Goal: Task Accomplishment & Management: Use online tool/utility

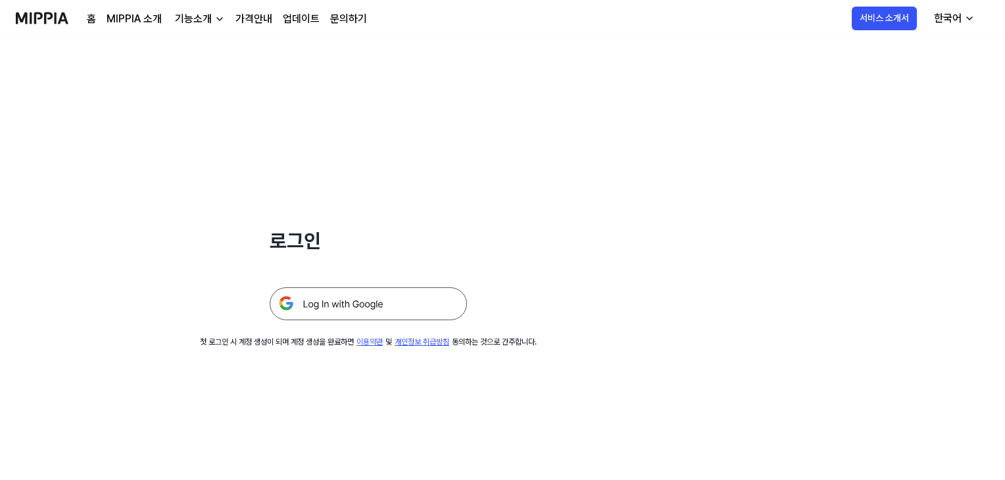
click at [399, 303] on img at bounding box center [368, 303] width 197 height 33
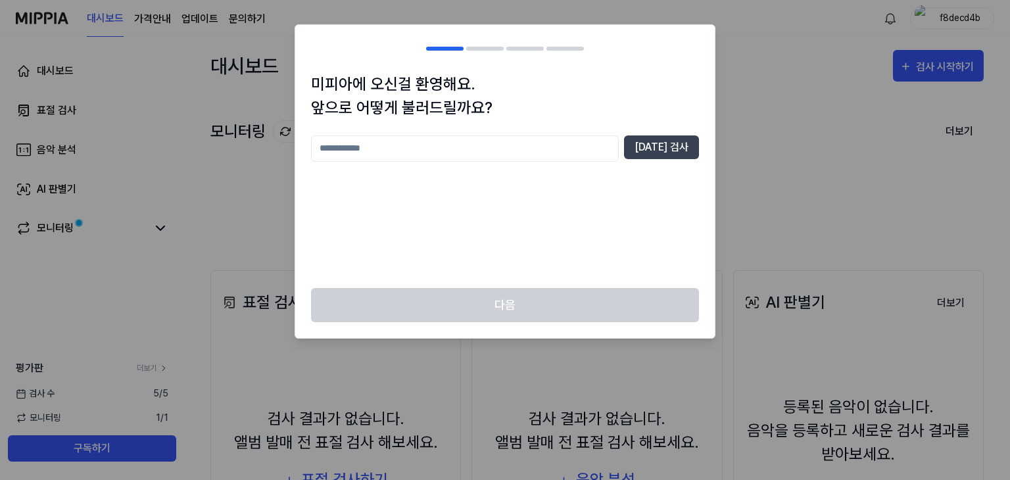
click at [525, 159] on input "text" at bounding box center [465, 148] width 308 height 26
type input "***"
click at [658, 146] on button "[DATE] 검사" at bounding box center [661, 147] width 75 height 24
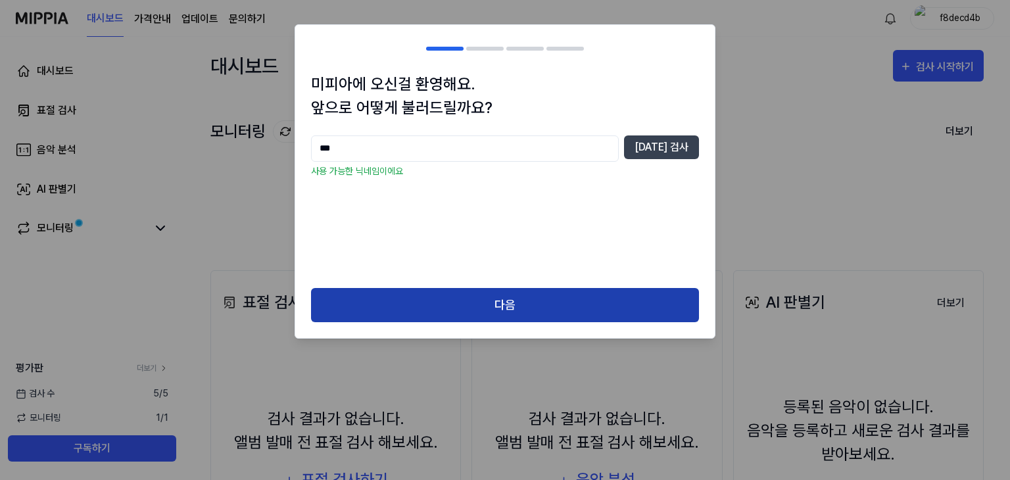
click at [515, 316] on button "다음" at bounding box center [505, 305] width 388 height 35
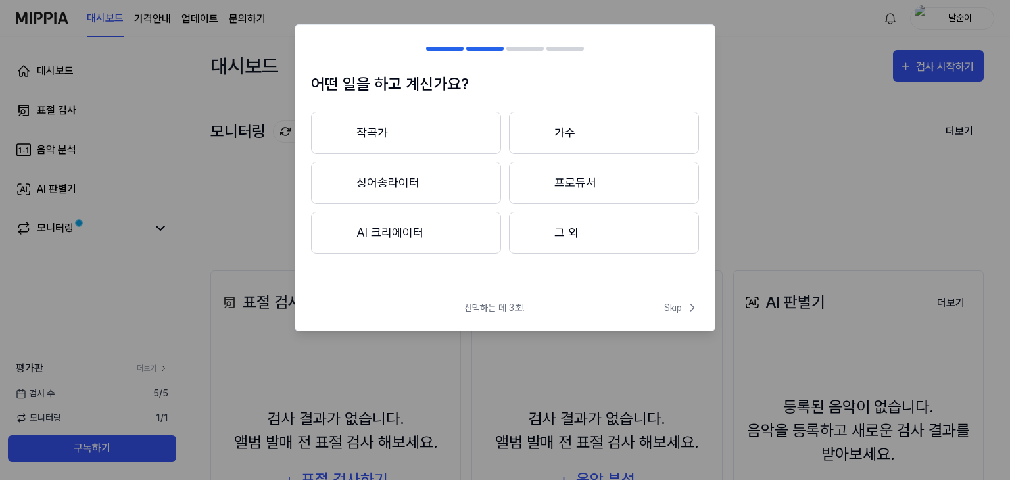
click at [417, 141] on button "작곡가" at bounding box center [406, 133] width 190 height 42
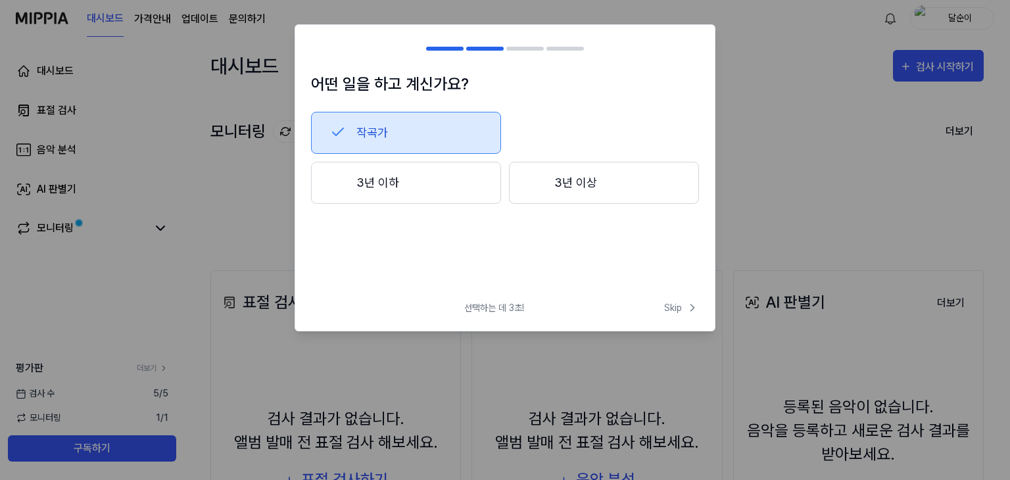
click at [450, 192] on button "3년 이하" at bounding box center [406, 183] width 190 height 42
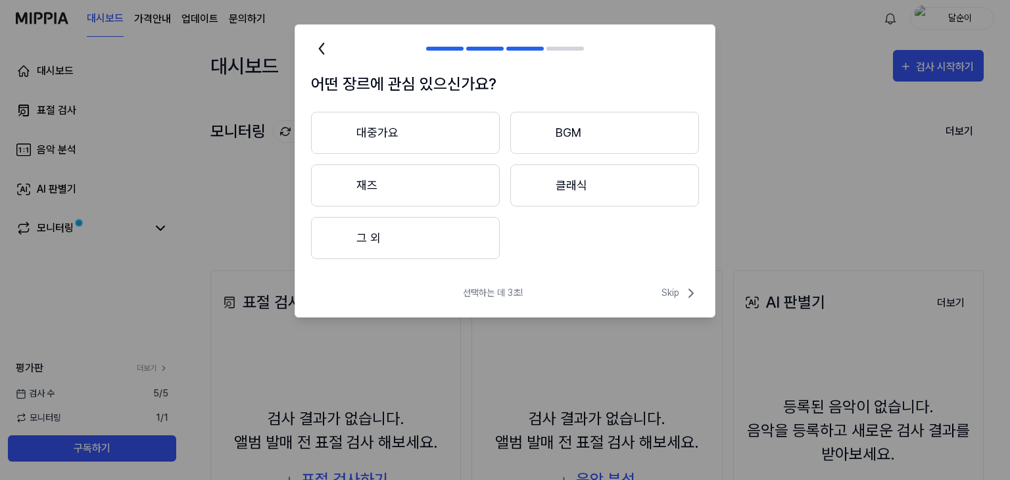
click at [444, 138] on button "대중가요" at bounding box center [405, 133] width 189 height 42
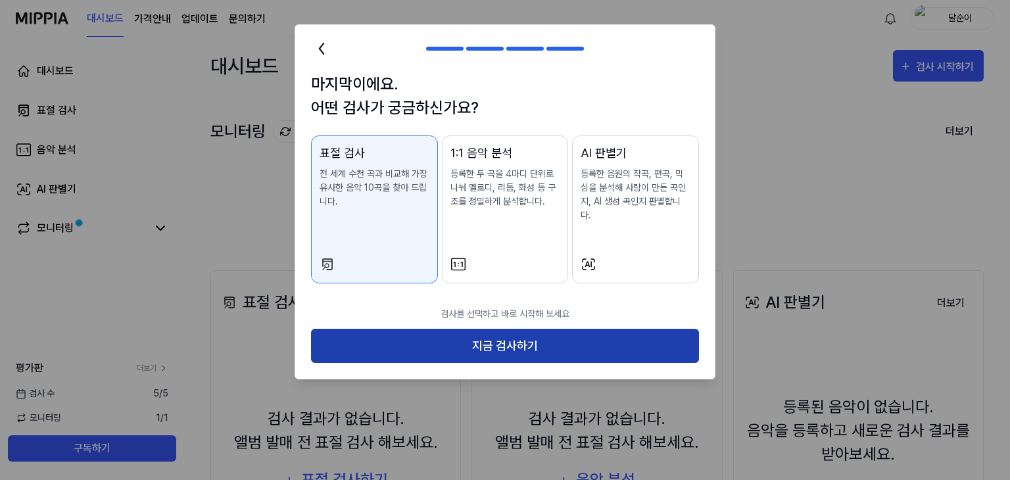
click at [497, 329] on button "지금 검사하기" at bounding box center [505, 346] width 388 height 35
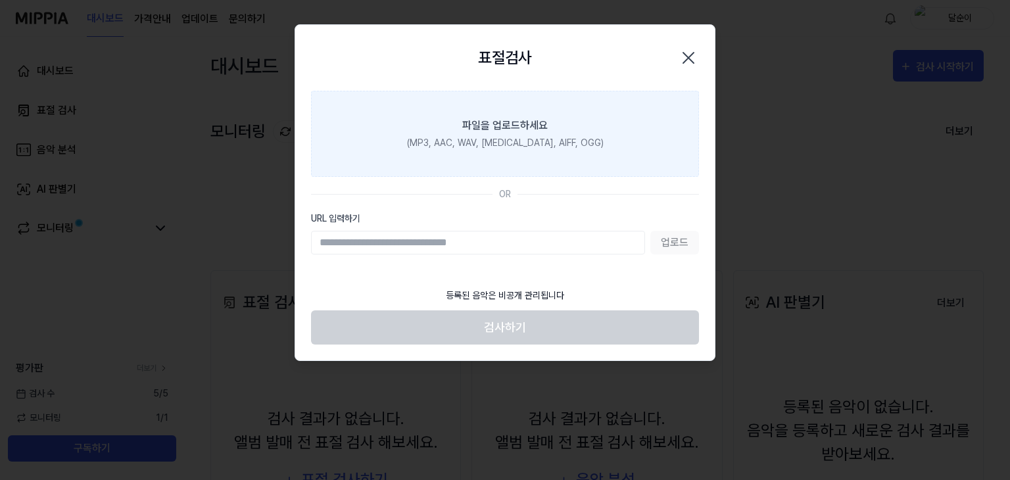
click at [512, 148] on div "(MP3, AAC, WAV, [MEDICAL_DATA], AIFF, OGG)" at bounding box center [505, 143] width 197 height 14
click at [0, 0] on input "파일을 업로드하세요 (MP3, AAC, WAV, [MEDICAL_DATA], AIFF, OGG)" at bounding box center [0, 0] width 0 height 0
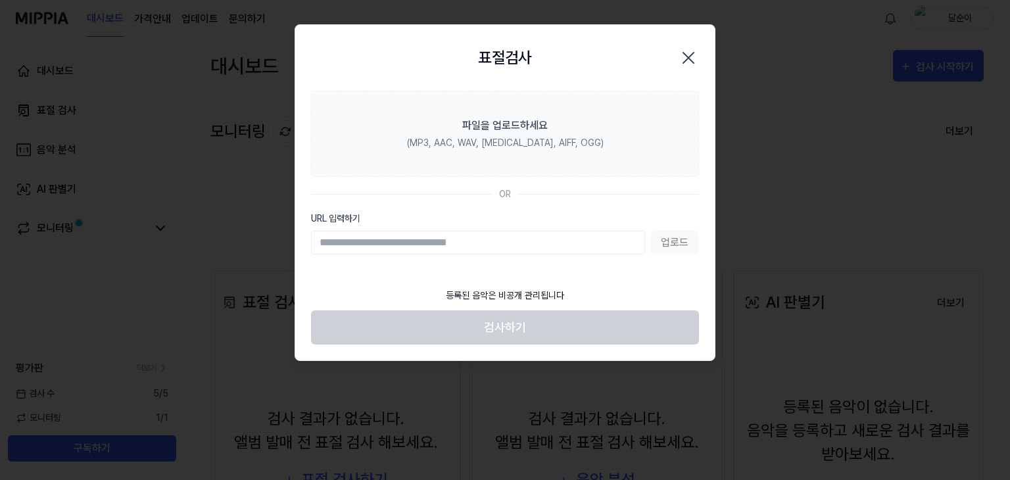
click at [456, 251] on input "URL 입력하기" at bounding box center [478, 243] width 334 height 24
click at [455, 239] on input "URL 입력하기" at bounding box center [478, 243] width 334 height 24
paste input "**********"
type input "**********"
click at [665, 235] on button "업로드" at bounding box center [674, 243] width 49 height 24
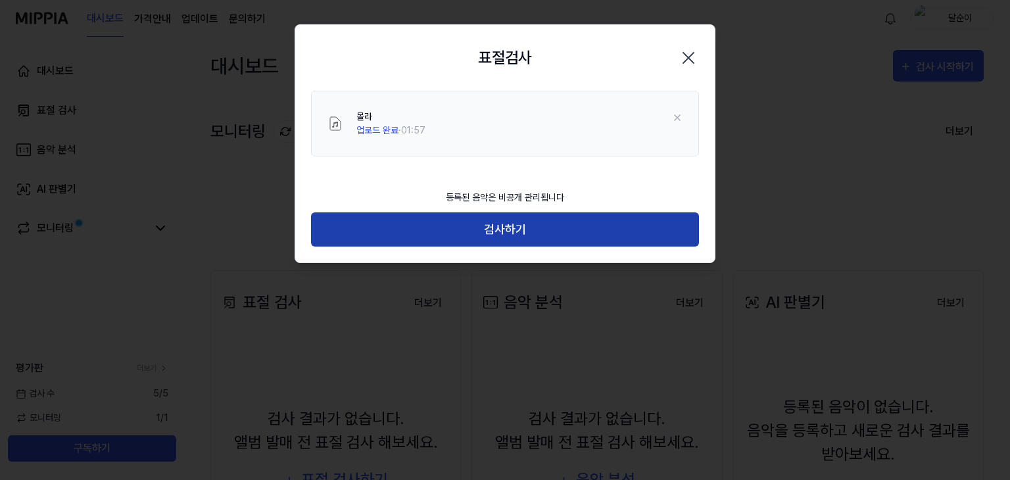
click at [552, 232] on button "검사하기" at bounding box center [505, 229] width 388 height 35
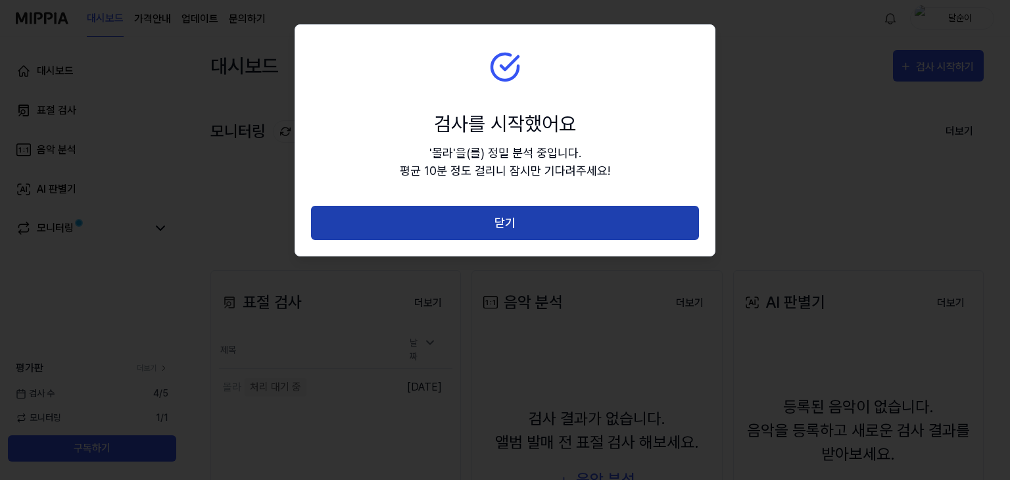
click at [552, 231] on button "닫기" at bounding box center [505, 223] width 388 height 35
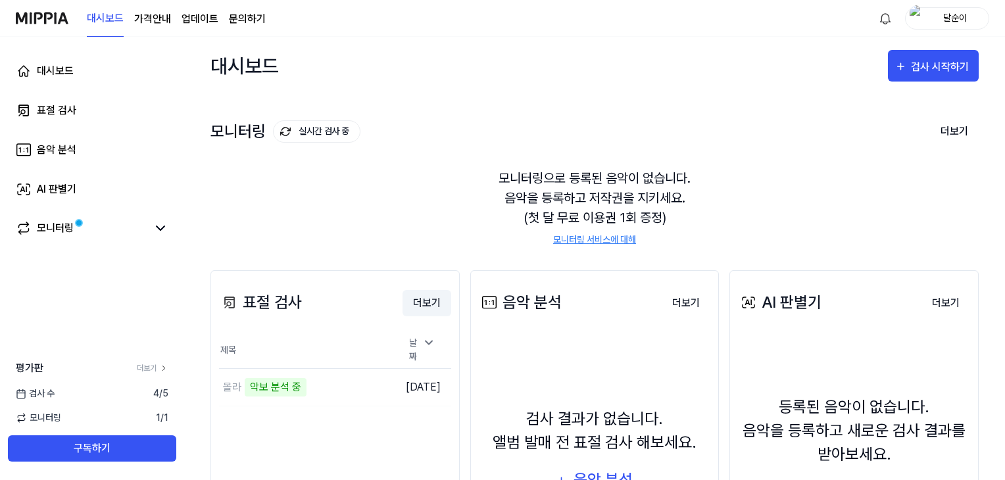
click at [435, 302] on button "더보기" at bounding box center [426, 303] width 49 height 26
click at [47, 108] on div "표절 검사" at bounding box center [56, 111] width 39 height 16
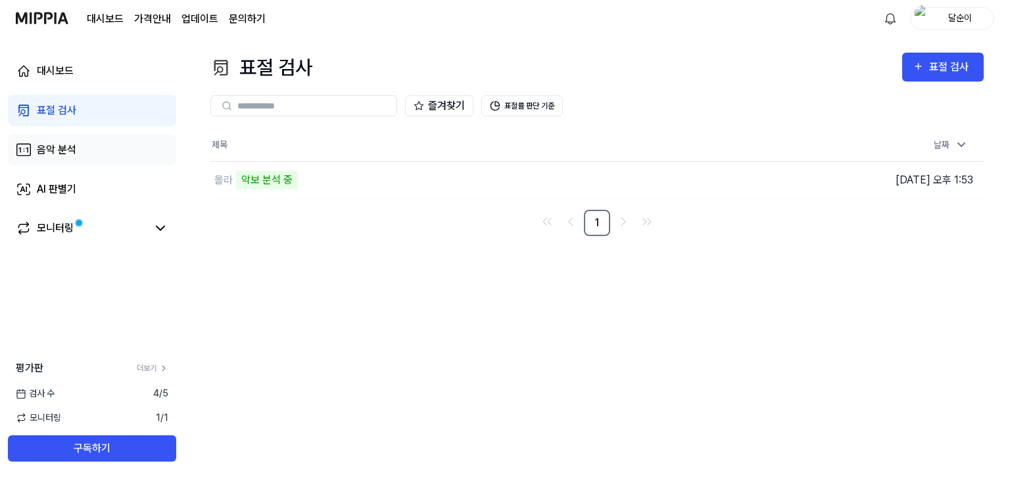
click at [63, 158] on link "음악 분석" at bounding box center [92, 150] width 168 height 32
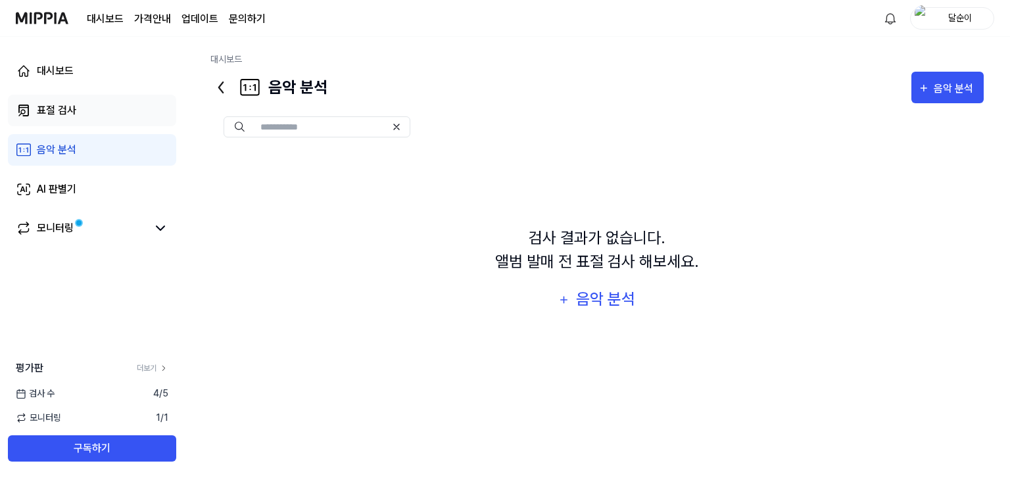
click at [58, 105] on div "표절 검사" at bounding box center [56, 111] width 39 height 16
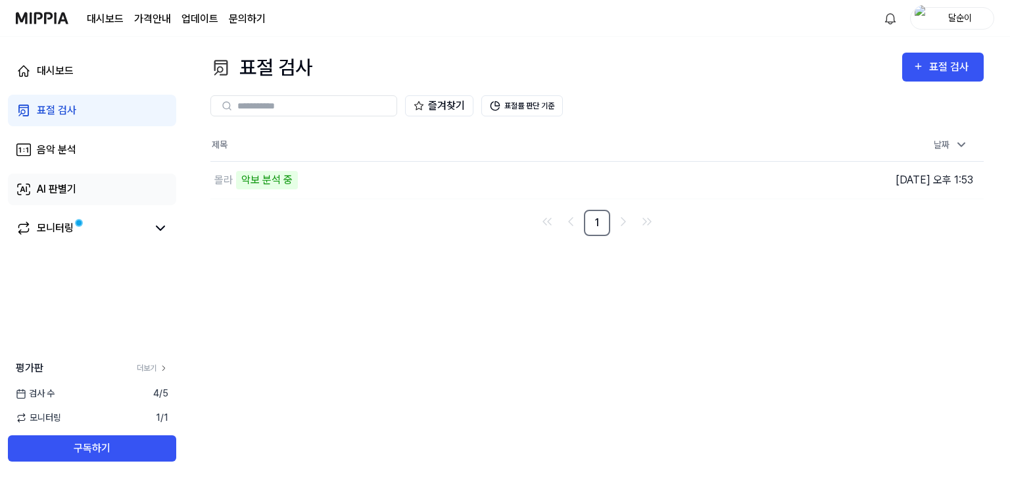
click at [73, 197] on div "AI 판별기" at bounding box center [56, 189] width 39 height 16
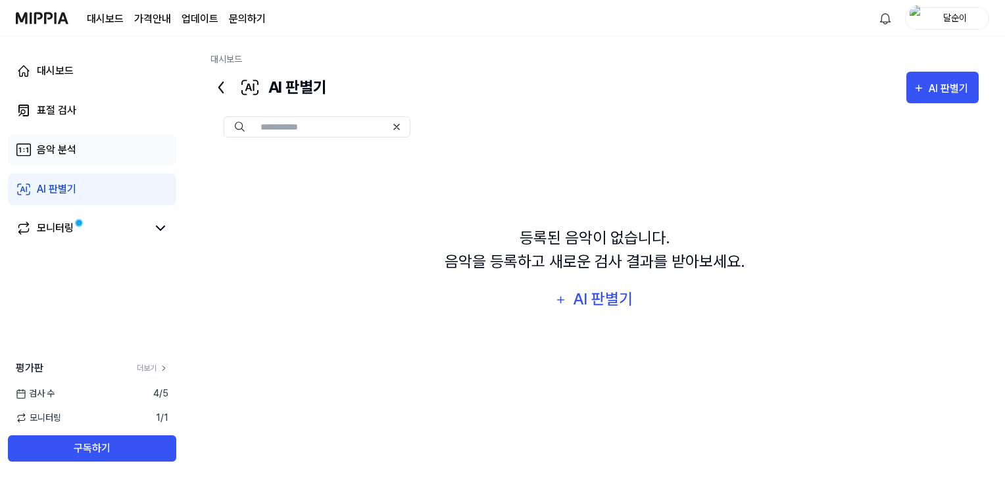
click at [88, 151] on link "음악 분석" at bounding box center [92, 150] width 168 height 32
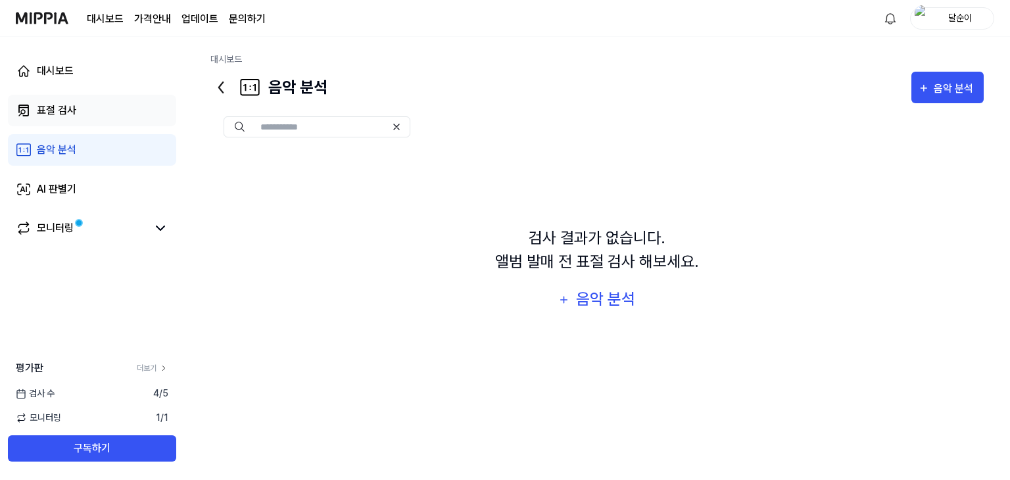
click at [84, 122] on link "표절 검사" at bounding box center [92, 111] width 168 height 32
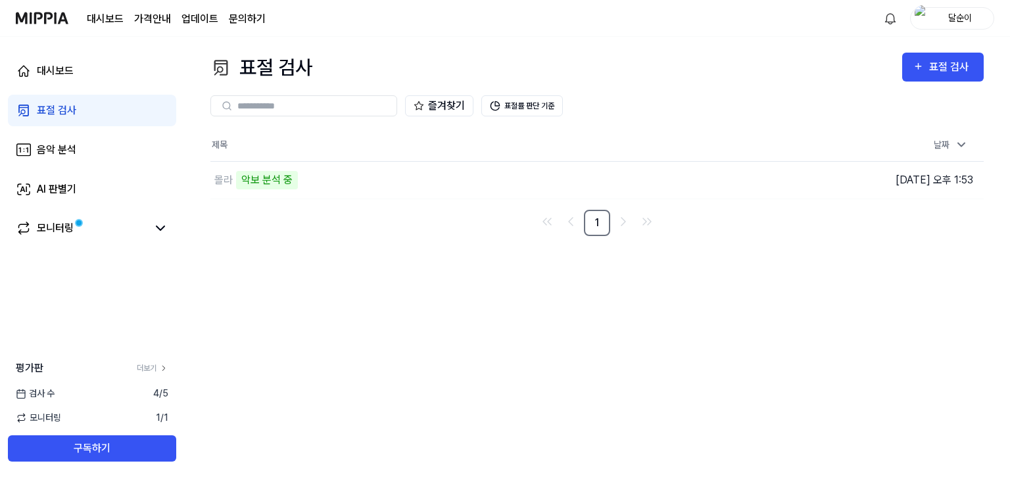
click at [143, 18] on page\) "가격안내" at bounding box center [152, 19] width 37 height 16
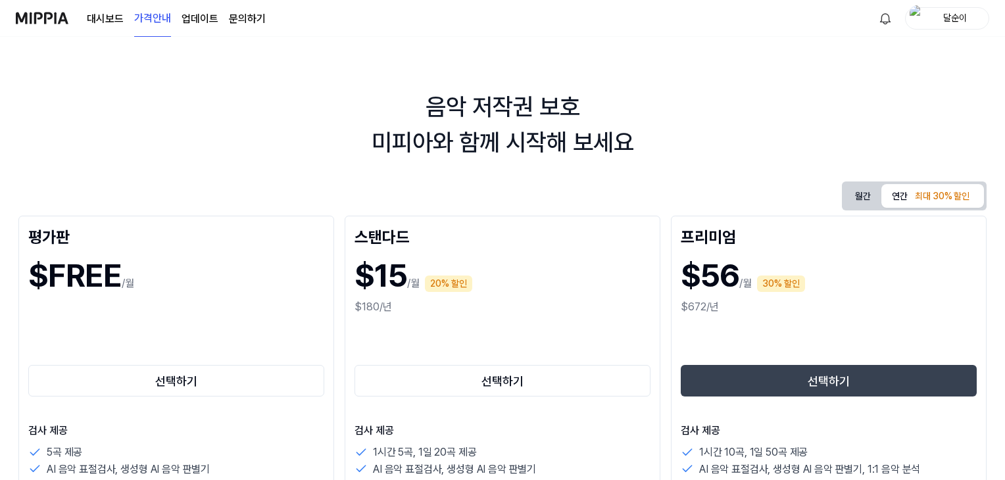
click at [118, 19] on link "대시보드" at bounding box center [105, 19] width 37 height 16
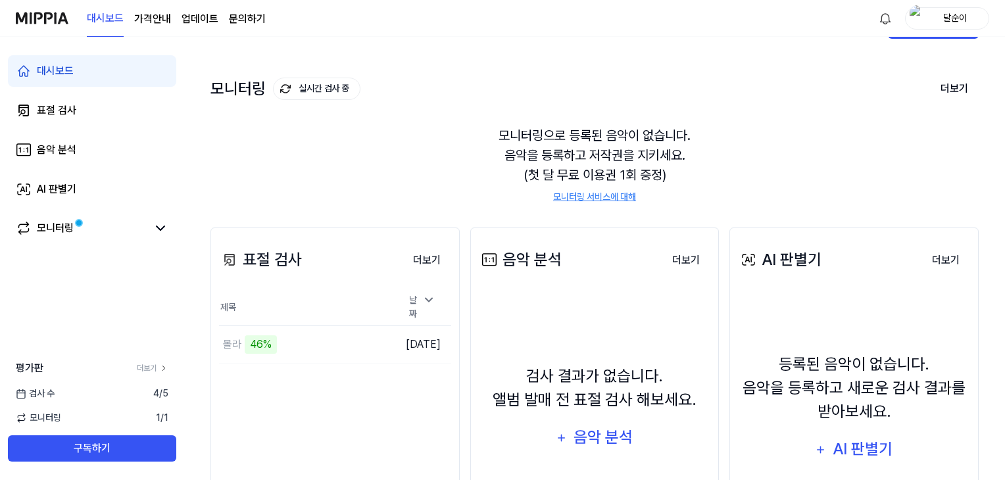
scroll to position [66, 0]
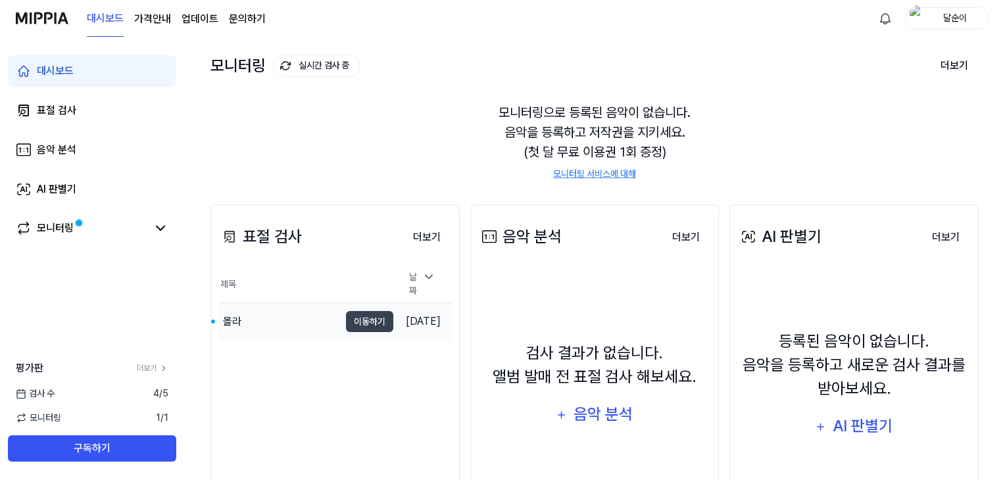
click at [247, 323] on div "몰라" at bounding box center [279, 321] width 120 height 37
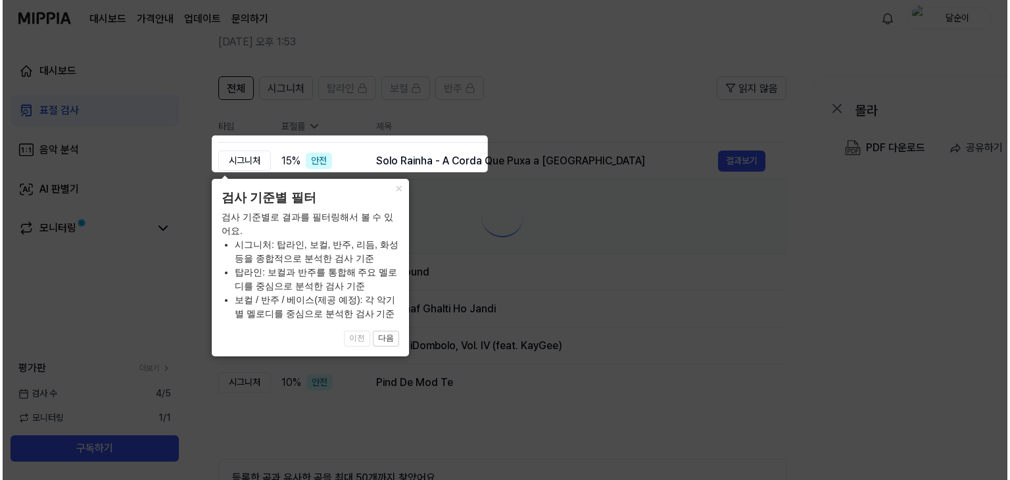
scroll to position [0, 0]
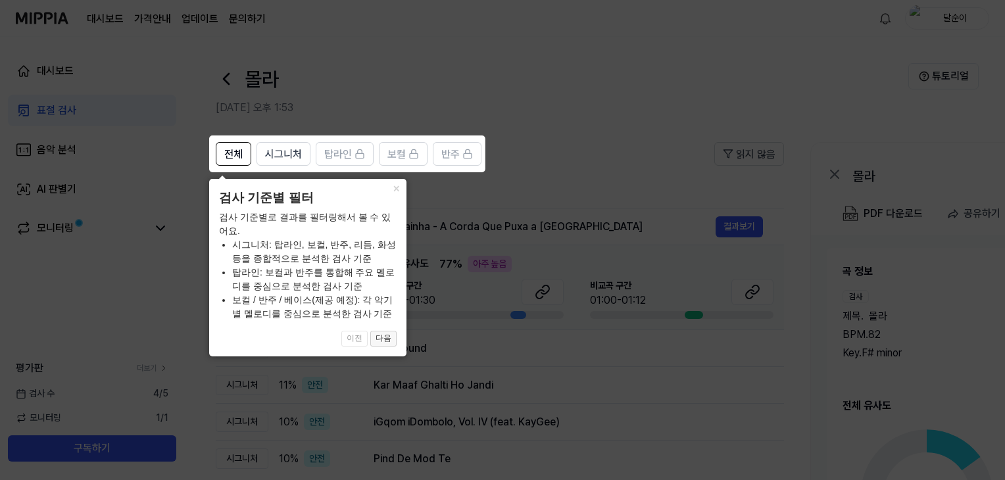
click at [389, 333] on button "다음" at bounding box center [383, 339] width 26 height 16
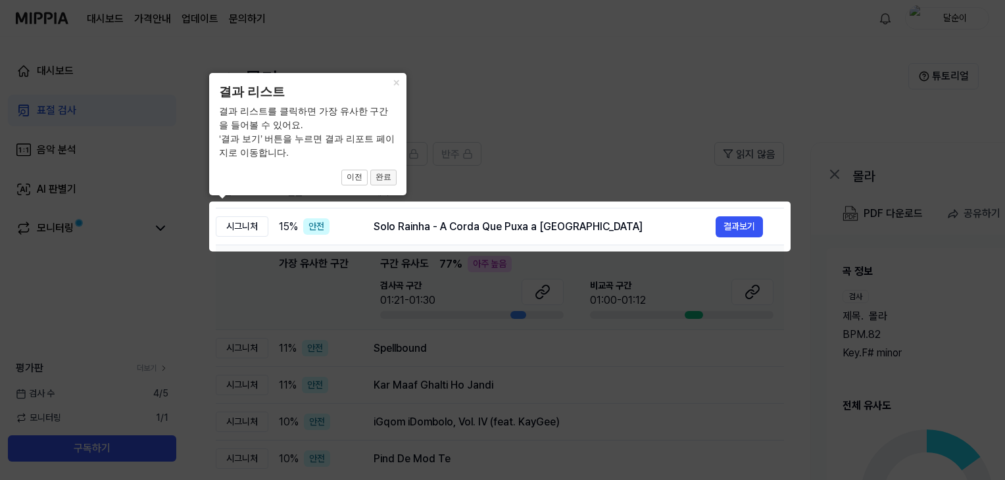
click at [387, 179] on button "완료" at bounding box center [383, 178] width 26 height 16
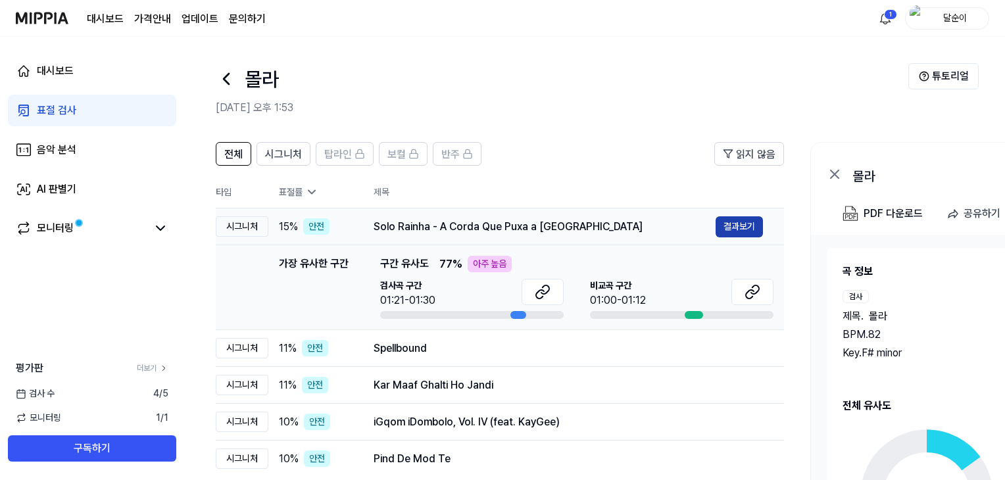
click at [739, 229] on button "결과보기" at bounding box center [738, 226] width 47 height 21
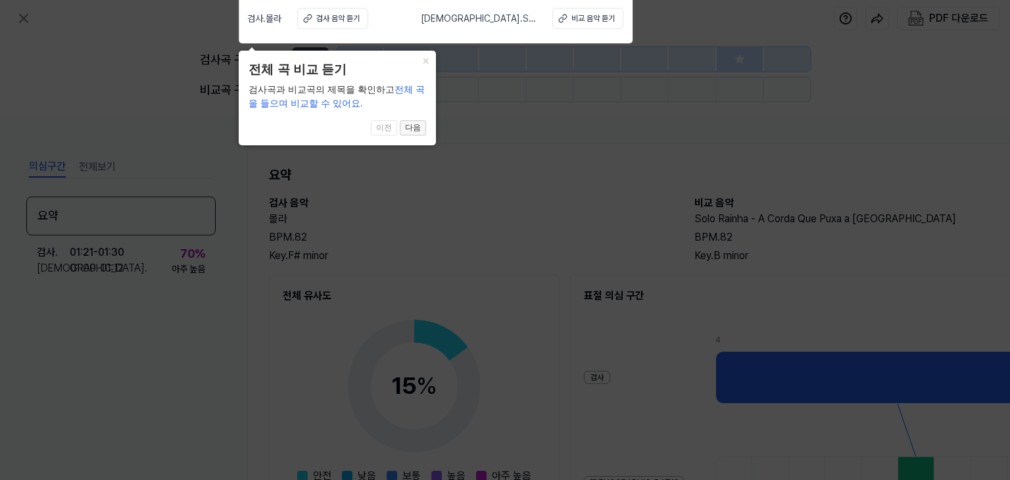
click at [414, 127] on button "다음" at bounding box center [413, 128] width 26 height 16
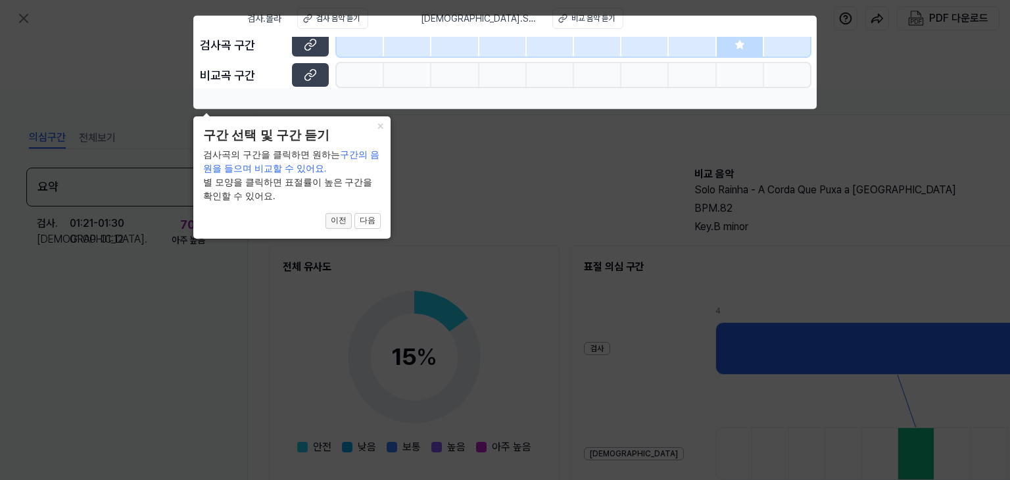
click at [347, 218] on button "이전" at bounding box center [338, 221] width 26 height 16
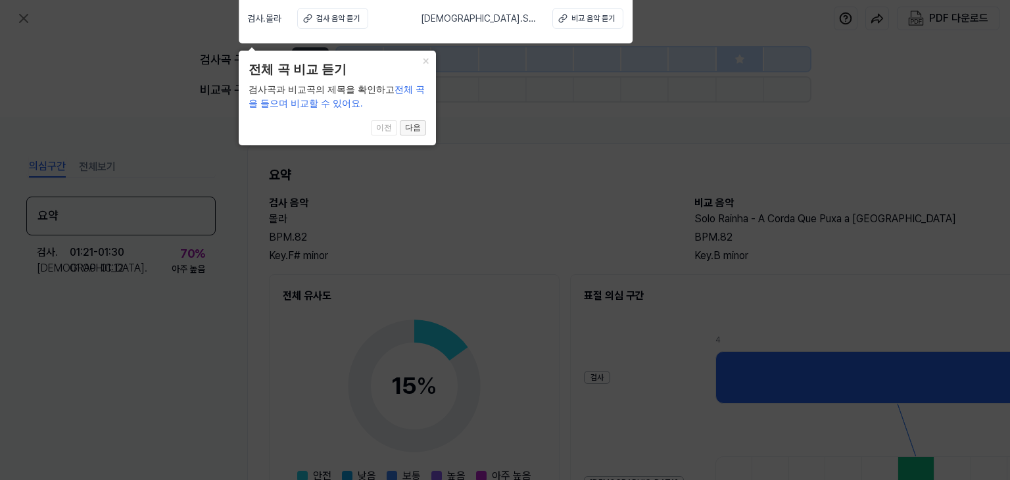
click at [414, 129] on button "다음" at bounding box center [413, 128] width 26 height 16
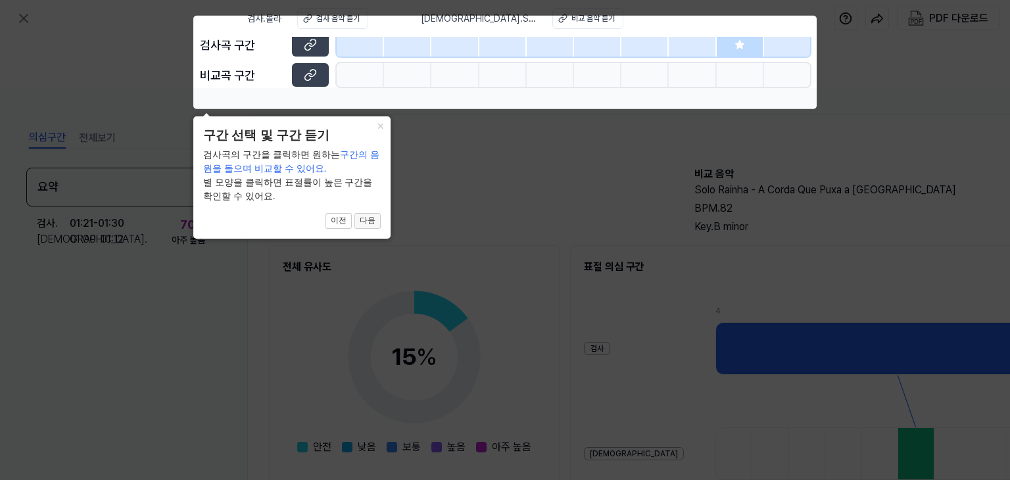
click at [367, 221] on button "다음" at bounding box center [367, 221] width 26 height 16
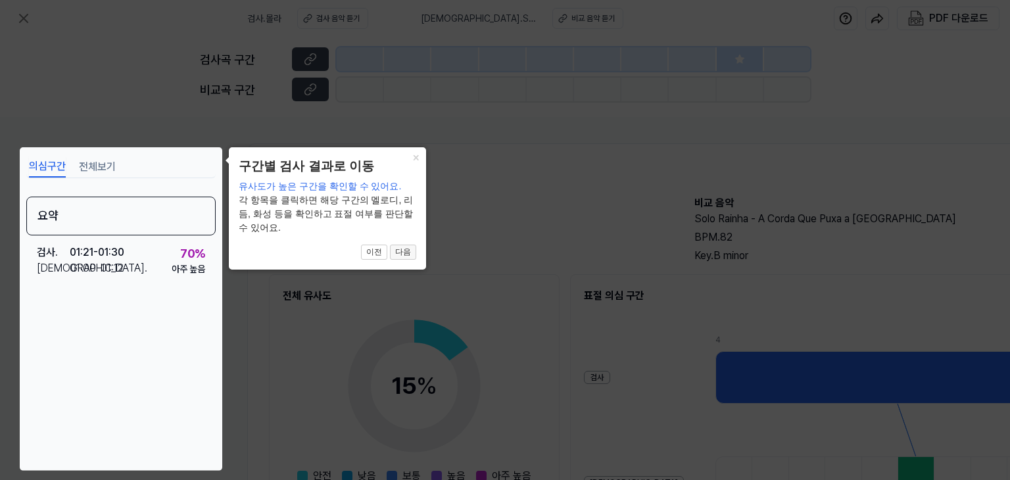
click at [408, 249] on button "다음" at bounding box center [403, 253] width 26 height 16
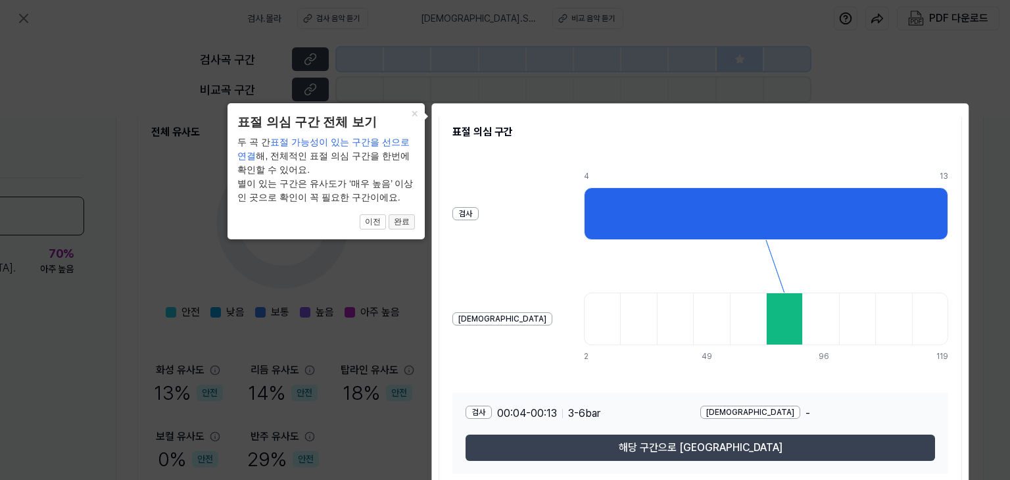
click at [409, 220] on button "완료" at bounding box center [402, 222] width 26 height 16
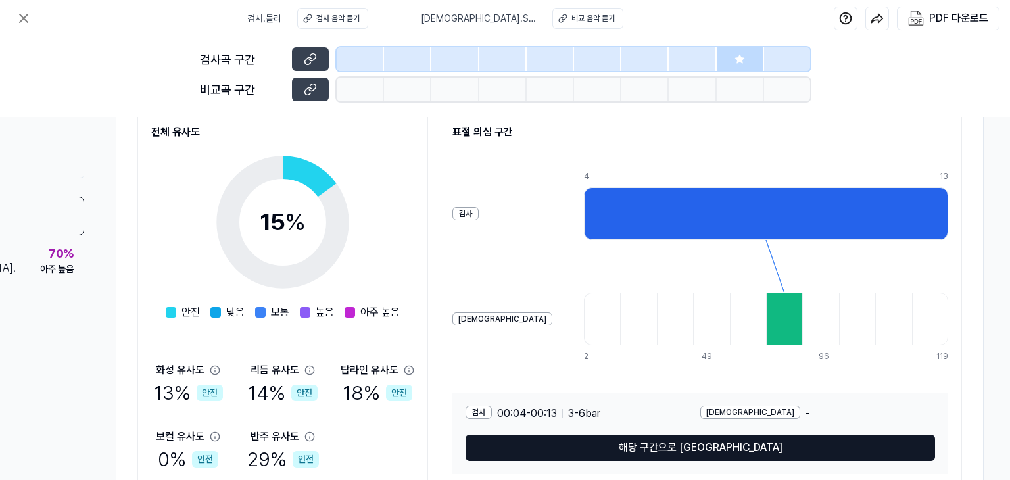
click at [665, 448] on button "해당 구간으로 [GEOGRAPHIC_DATA]" at bounding box center [699, 448] width 469 height 26
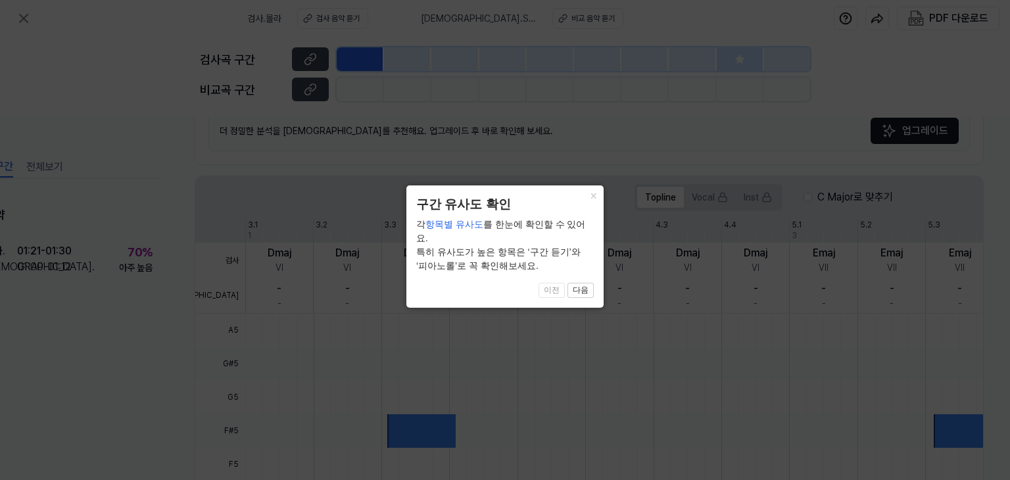
scroll to position [359, 58]
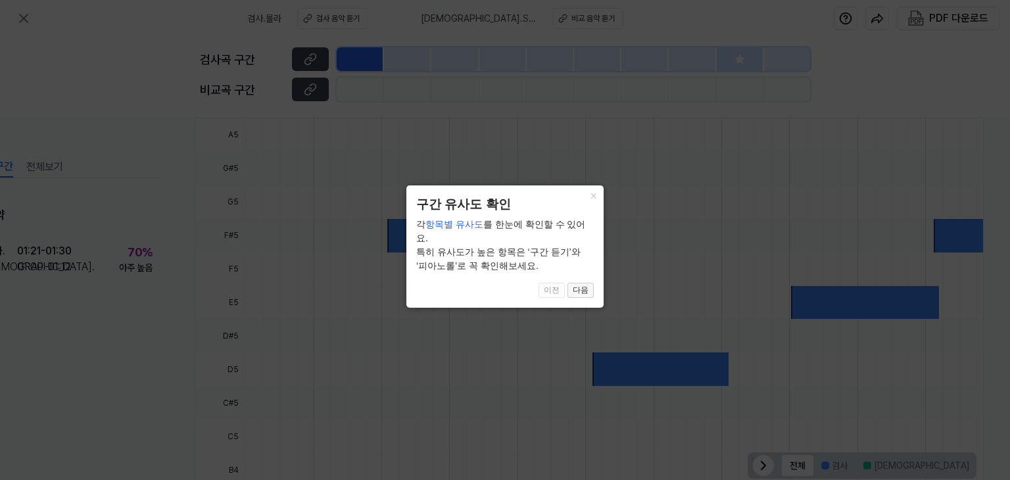
click at [576, 283] on button "다음" at bounding box center [580, 291] width 26 height 16
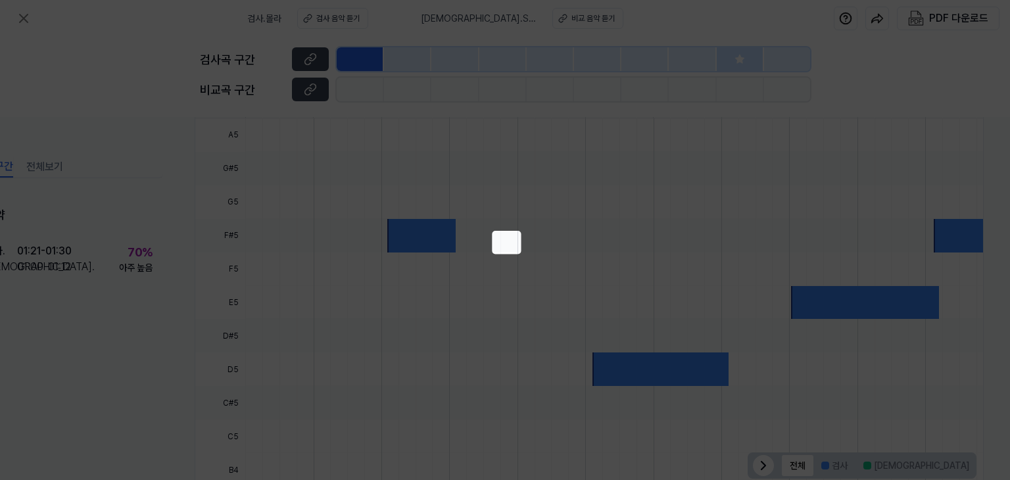
scroll to position [221, 58]
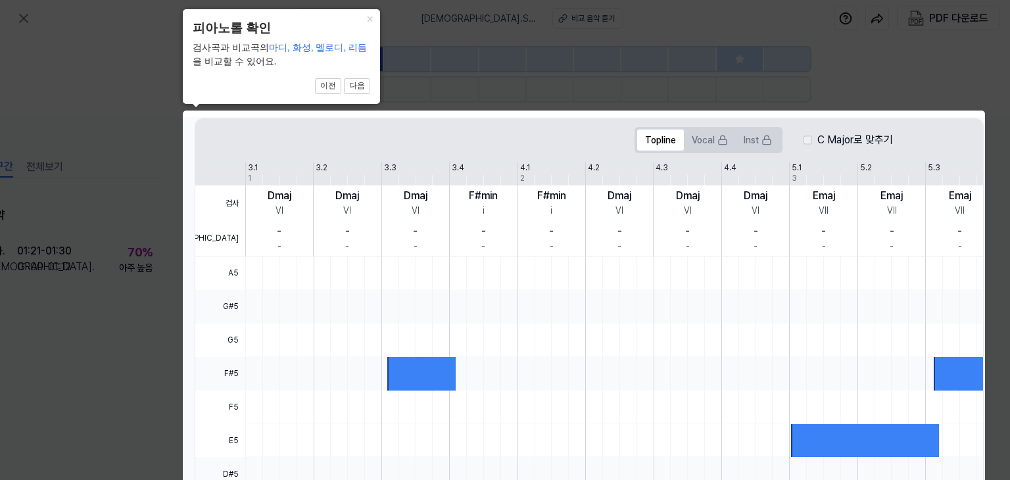
click at [422, 366] on div at bounding box center [421, 374] width 68 height 34
click at [358, 85] on button "다음" at bounding box center [357, 86] width 26 height 16
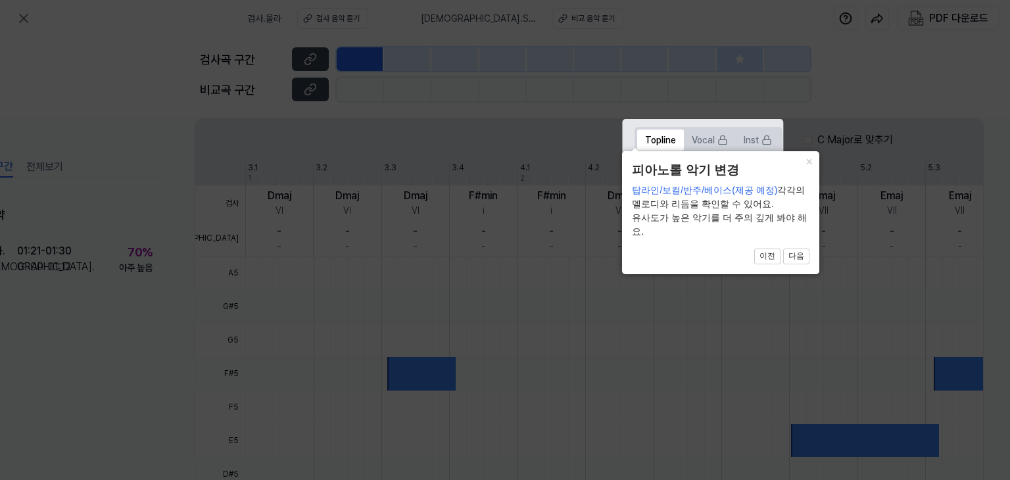
click at [358, 85] on icon at bounding box center [505, 240] width 1010 height 480
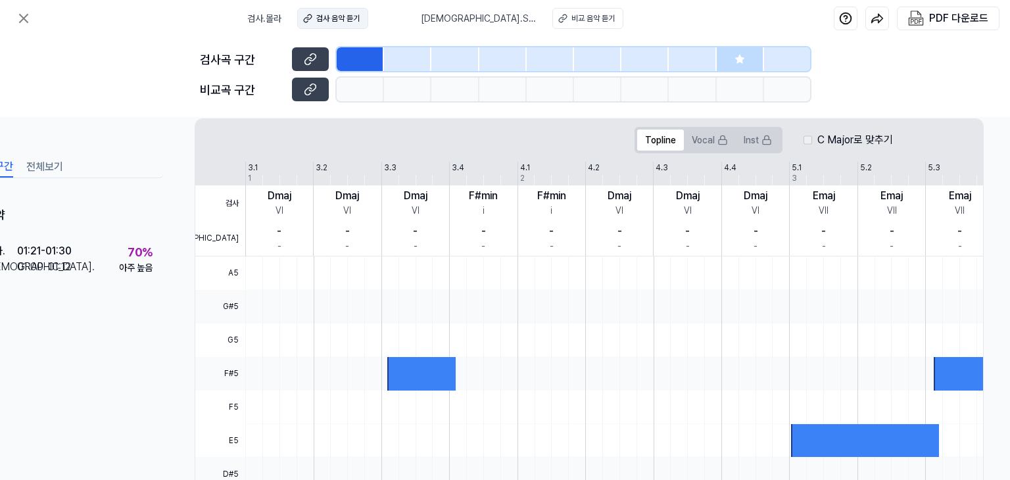
click at [352, 18] on div "검사 음악 듣기" at bounding box center [337, 18] width 43 height 12
click at [573, 16] on div "비교 음악 듣기" at bounding box center [592, 18] width 43 height 12
click at [747, 45] on div "검사곡 구간 [GEOGRAPHIC_DATA] 구간" at bounding box center [505, 77] width 610 height 80
click at [744, 59] on div at bounding box center [740, 59] width 47 height 24
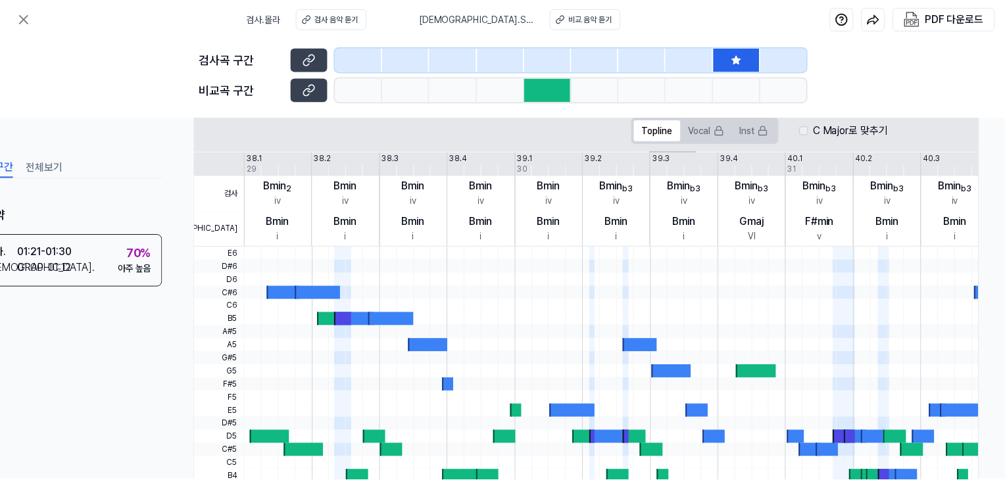
scroll to position [163, 58]
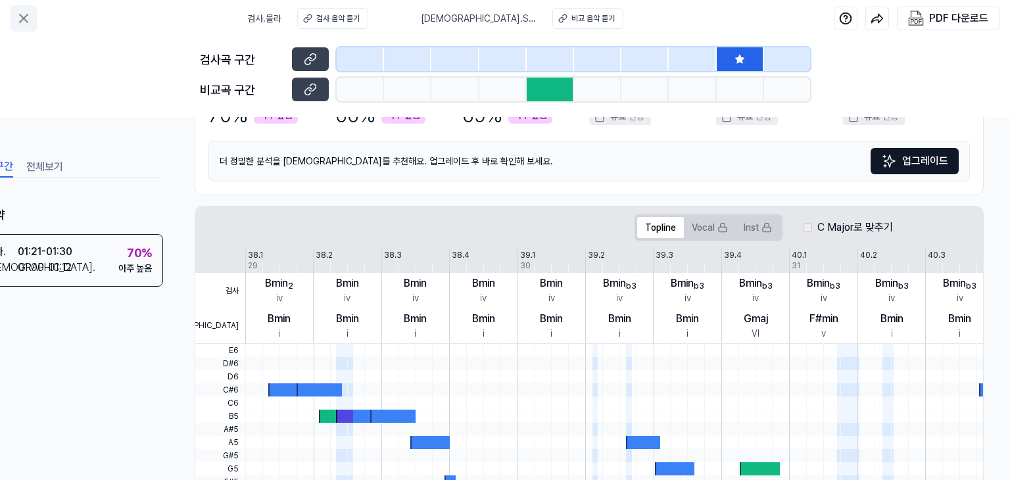
click at [29, 17] on icon at bounding box center [24, 19] width 16 height 16
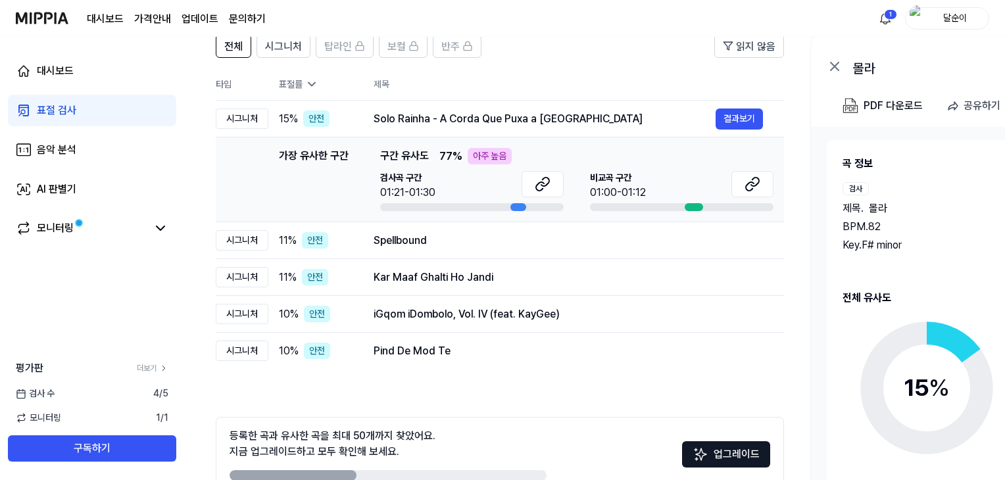
scroll to position [131, 0]
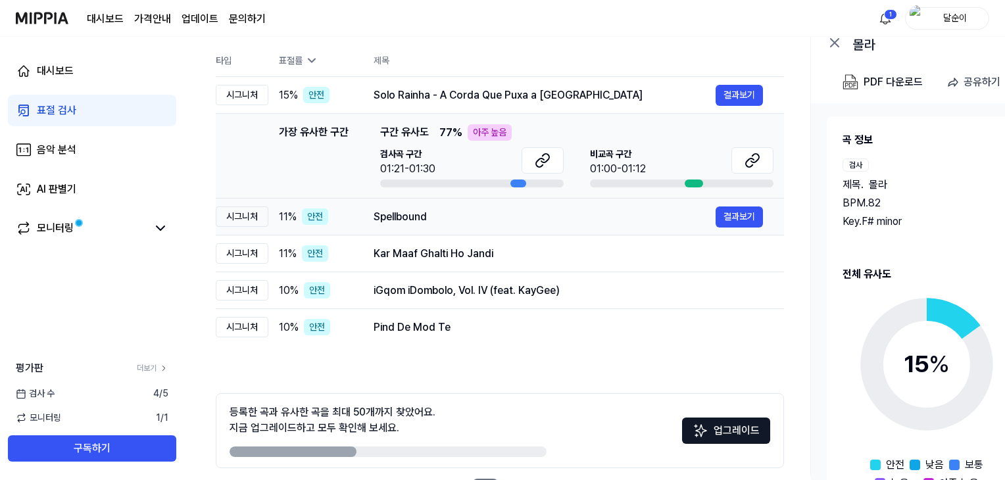
click at [387, 220] on div "Spellbound" at bounding box center [544, 217] width 342 height 16
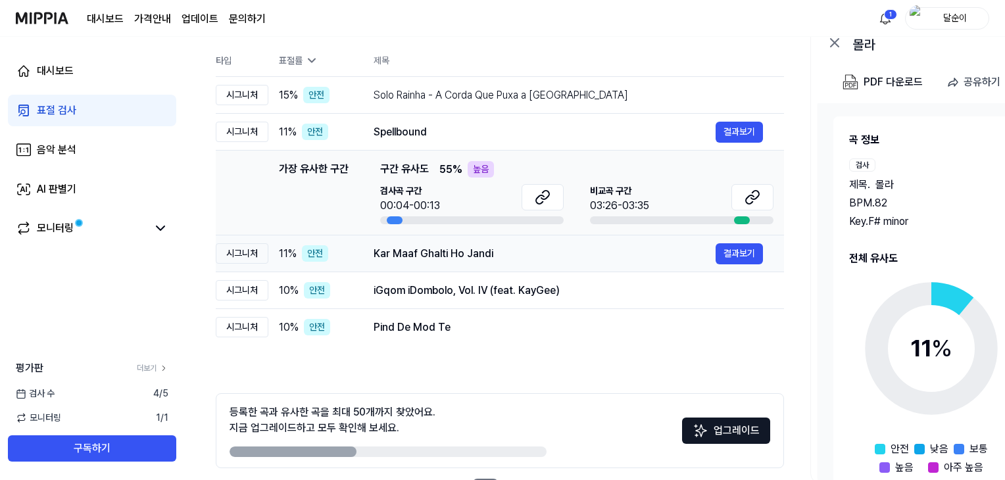
click at [443, 254] on div "Kar Maaf Ghalti Ho Jandi" at bounding box center [544, 254] width 342 height 16
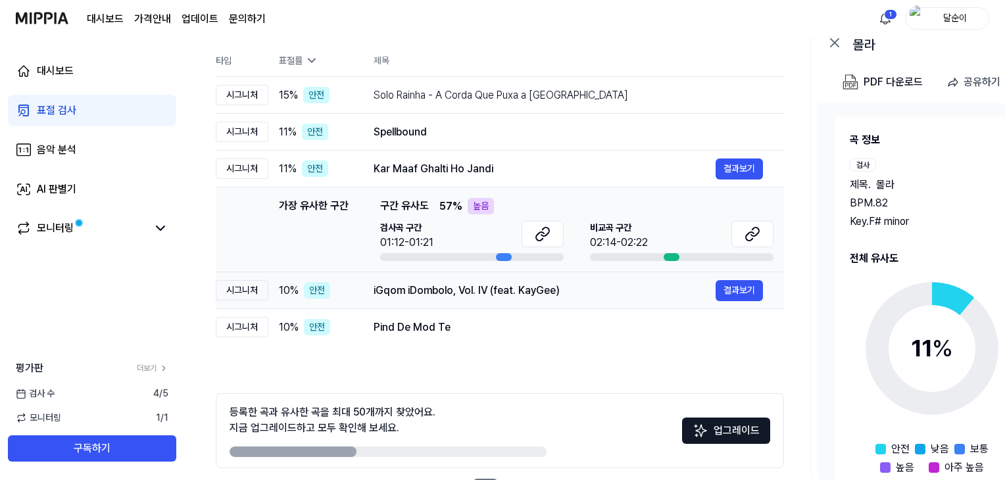
click at [465, 292] on div "iGqom iDombolo, Vol. IV (feat. KayGee)" at bounding box center [544, 291] width 342 height 16
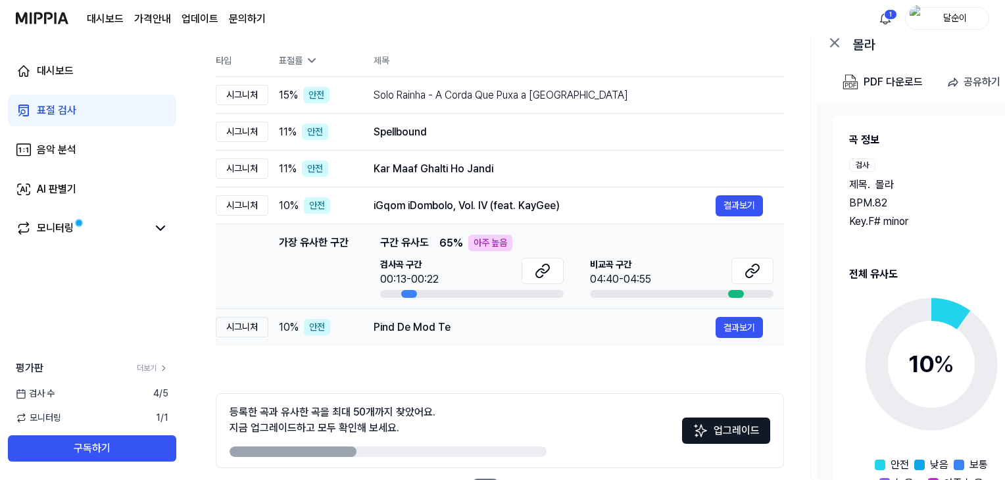
click at [435, 335] on div "Pind De Mod Te 결과보기" at bounding box center [567, 327] width 389 height 21
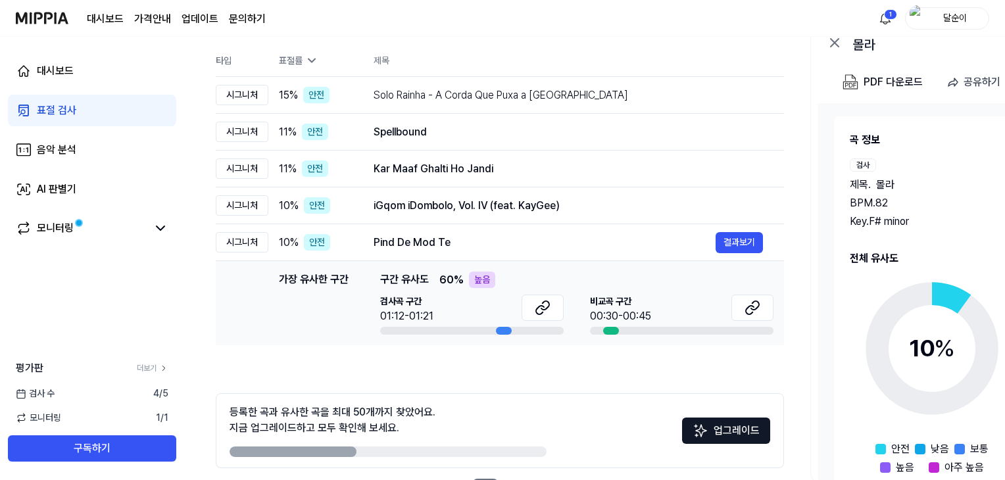
scroll to position [183, 0]
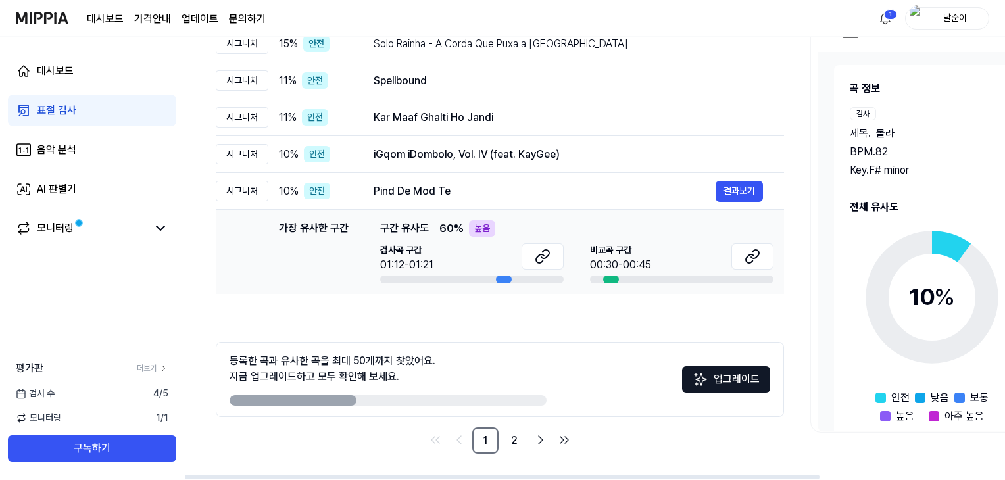
click at [707, 382] on img at bounding box center [700, 379] width 16 height 16
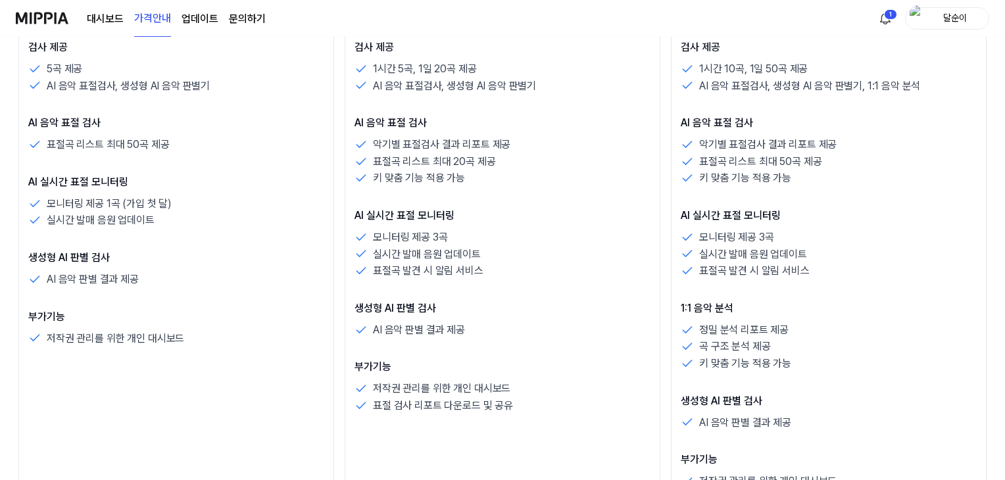
scroll to position [394, 0]
